Goal: Check status

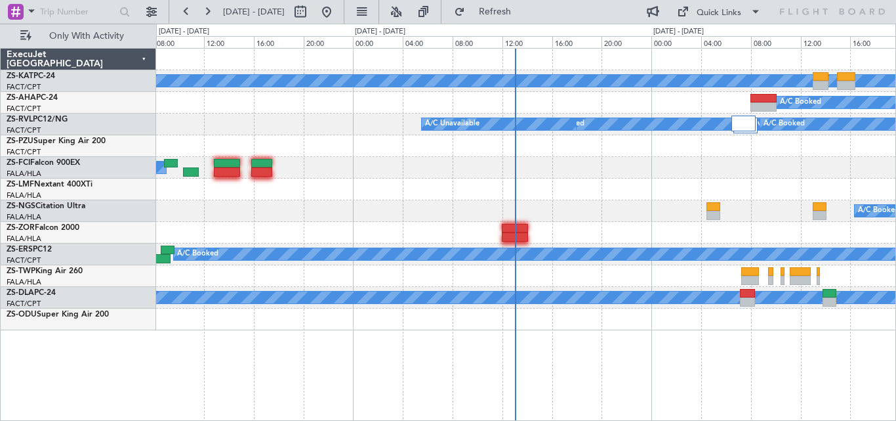
click at [608, 165] on div "A/C Booked - - FVRG 08:25 Z OERK 15:05 Z" at bounding box center [526, 168] width 740 height 22
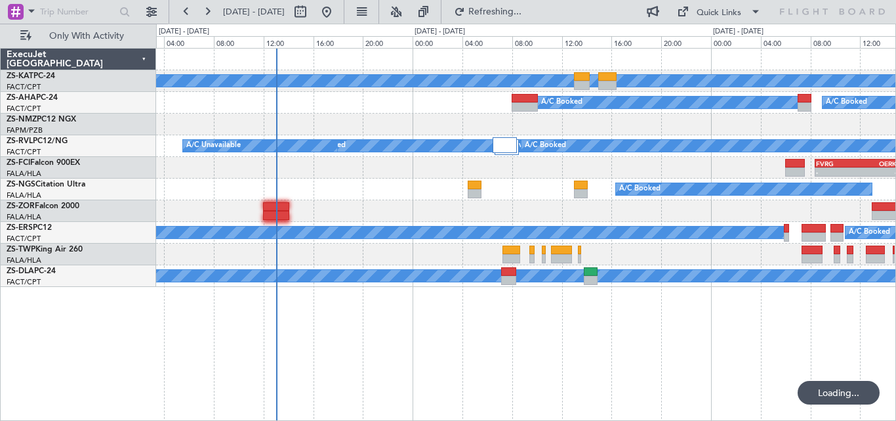
click at [378, 241] on div "A/C Unavailable A/C Booked A/C Booked A/C Unavailable A/C Booked A/C Booked A/C…" at bounding box center [526, 168] width 740 height 238
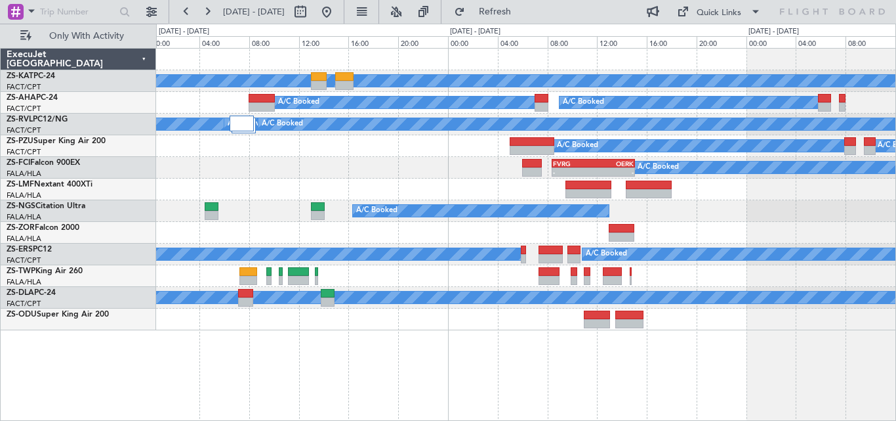
click at [339, 186] on div "A/C Unavailable A/C Booked A/C Booked A/C Booked A/C Booked A/C Booked A/C Book…" at bounding box center [526, 190] width 740 height 282
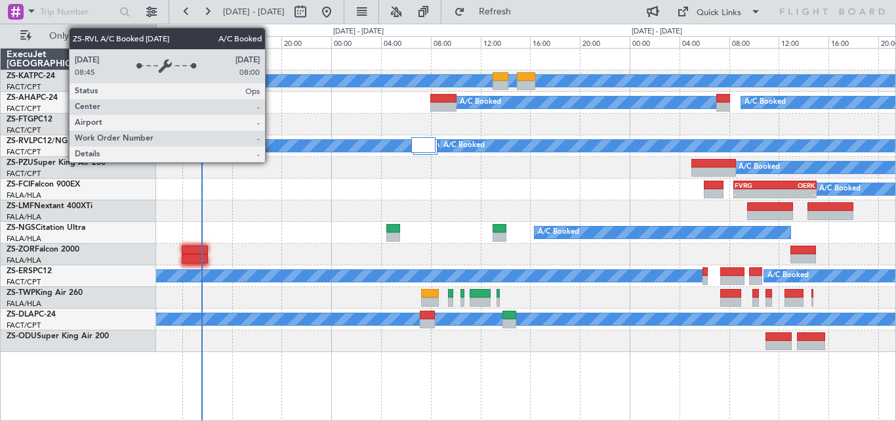
click at [453, 152] on div "A/C Booked" at bounding box center [883, 145] width 887 height 13
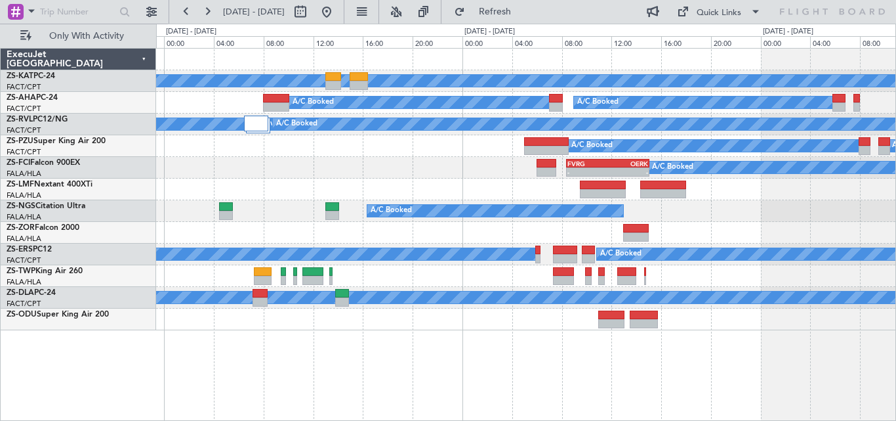
click at [385, 240] on div "A/C Unavailable A/C Booked A/C Booked A/C Unavailable A/C Booked A/C Booked A/C…" at bounding box center [526, 190] width 740 height 282
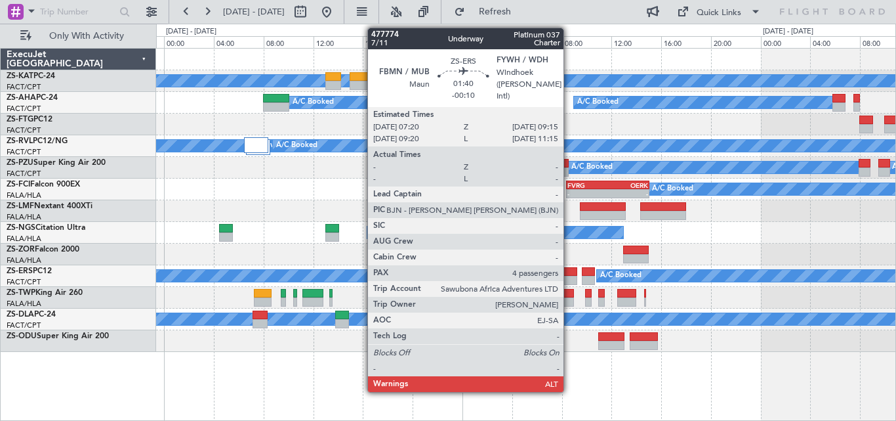
click at [570, 281] on div at bounding box center [565, 280] width 24 height 9
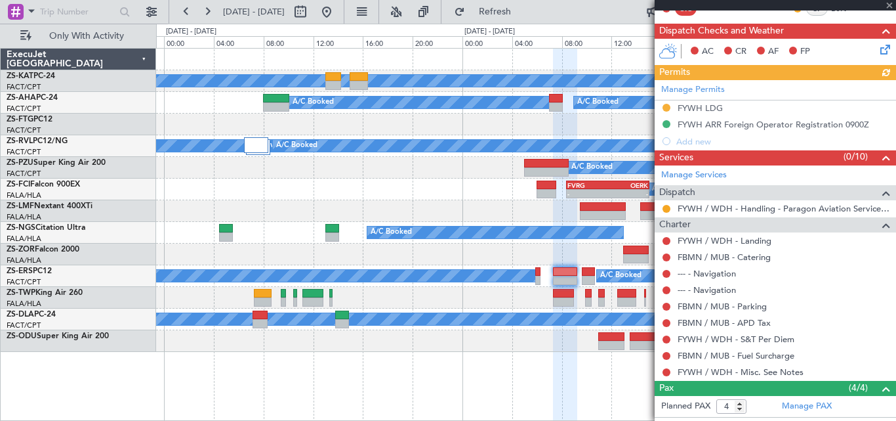
scroll to position [162, 0]
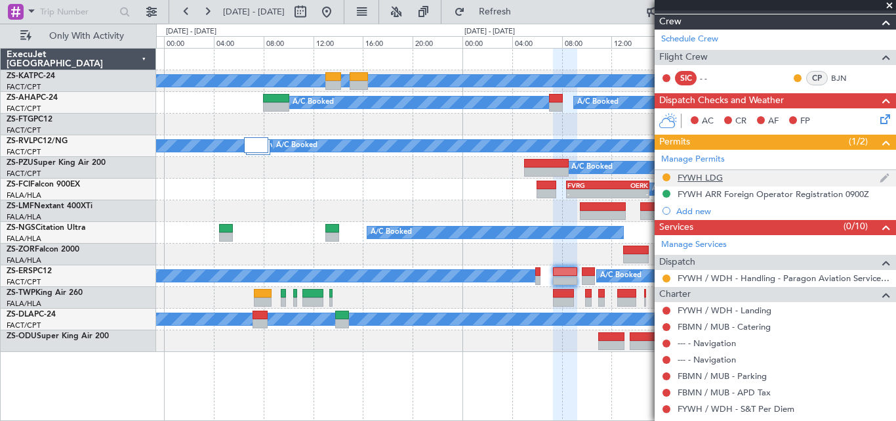
click at [682, 179] on div "FYWH LDG" at bounding box center [700, 177] width 45 height 11
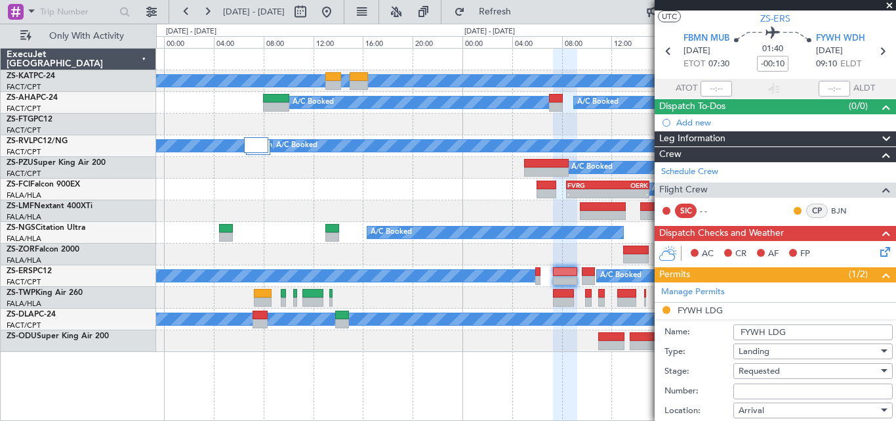
scroll to position [0, 0]
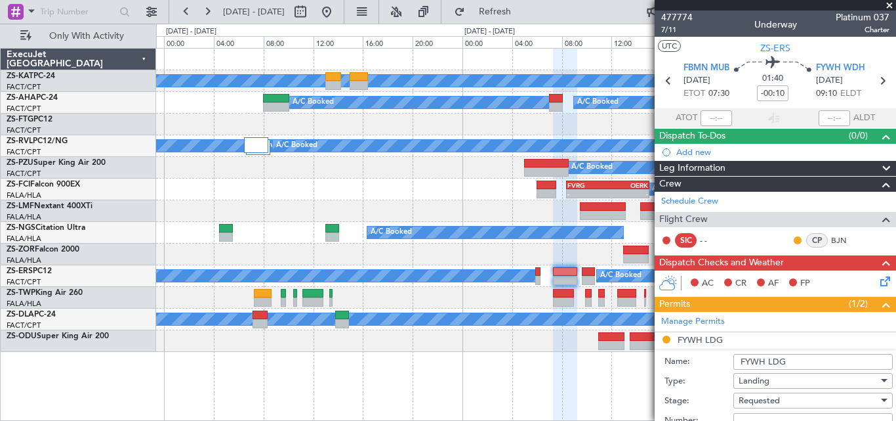
click at [887, 5] on span at bounding box center [889, 6] width 13 height 12
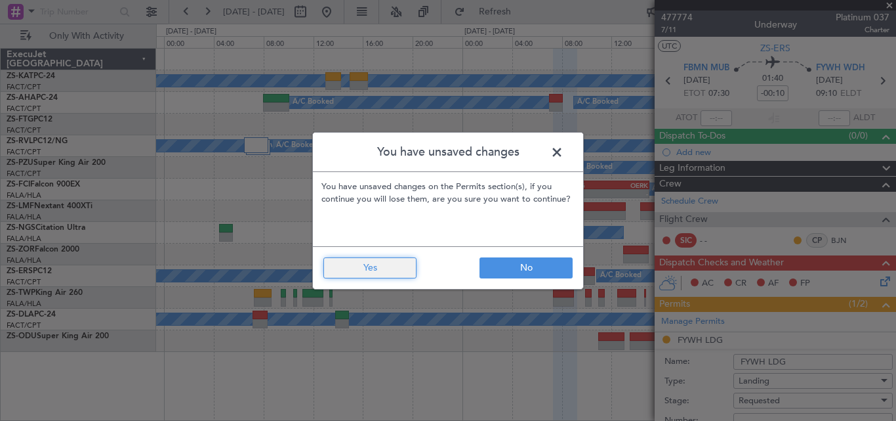
click at [369, 270] on button "Yes" at bounding box center [369, 267] width 93 height 21
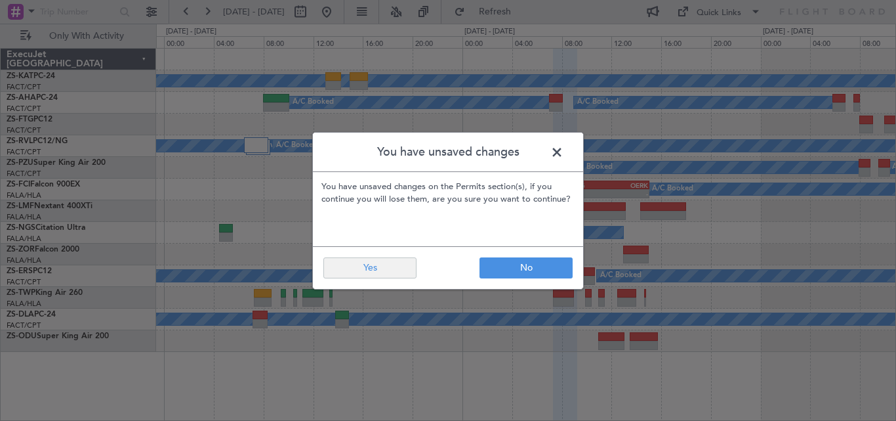
type input "0"
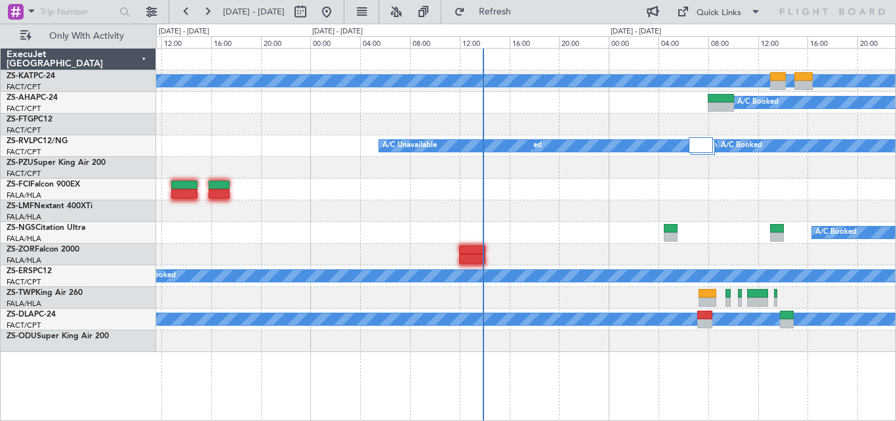
click at [791, 190] on div "A/C Unavailable A/C Booked A/C Booked A/C Unavailable A/C Booked A/C Booked A/C…" at bounding box center [526, 200] width 740 height 303
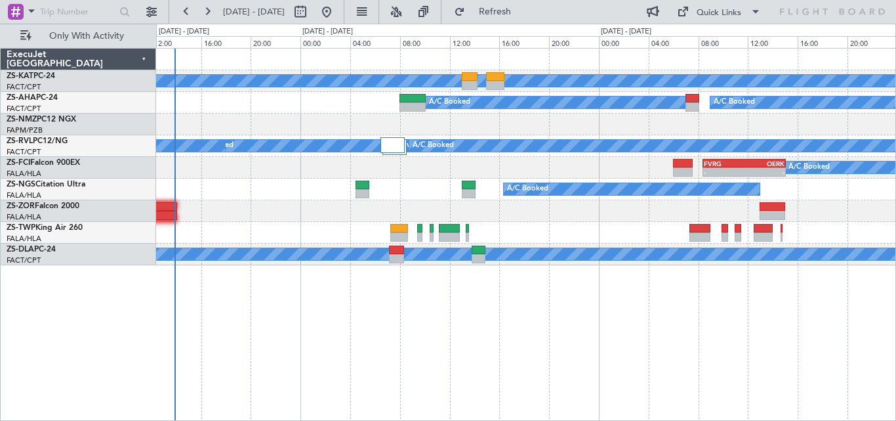
click at [498, 261] on div "A/C Unavailable A/C Booked A/C Booked A/C Unavailable A/C Booked A/C Booked A/C…" at bounding box center [526, 157] width 740 height 217
